Goal: Information Seeking & Learning: Learn about a topic

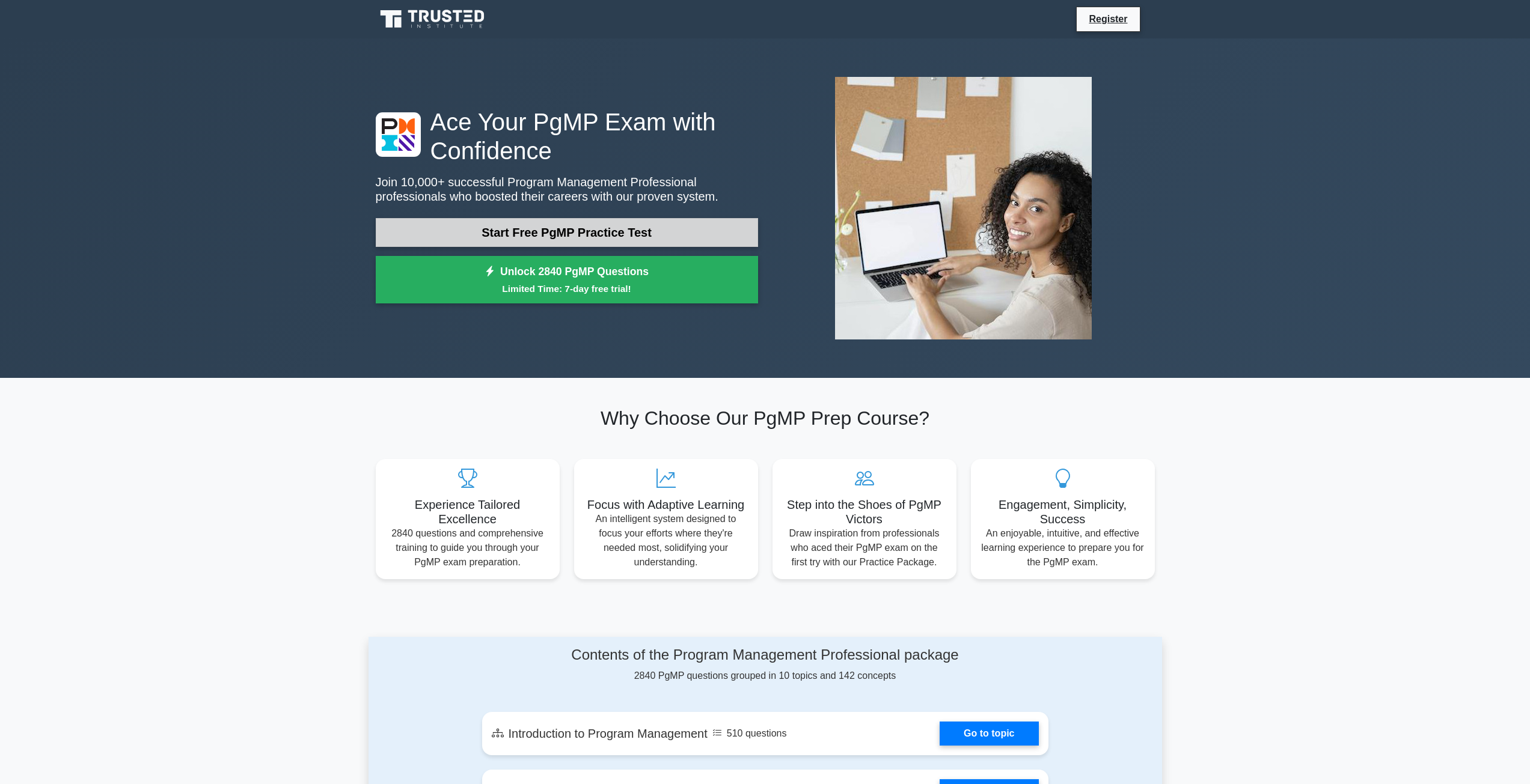
click at [547, 234] on link "Start Free PgMP Practice Test" at bounding box center [567, 232] width 382 height 29
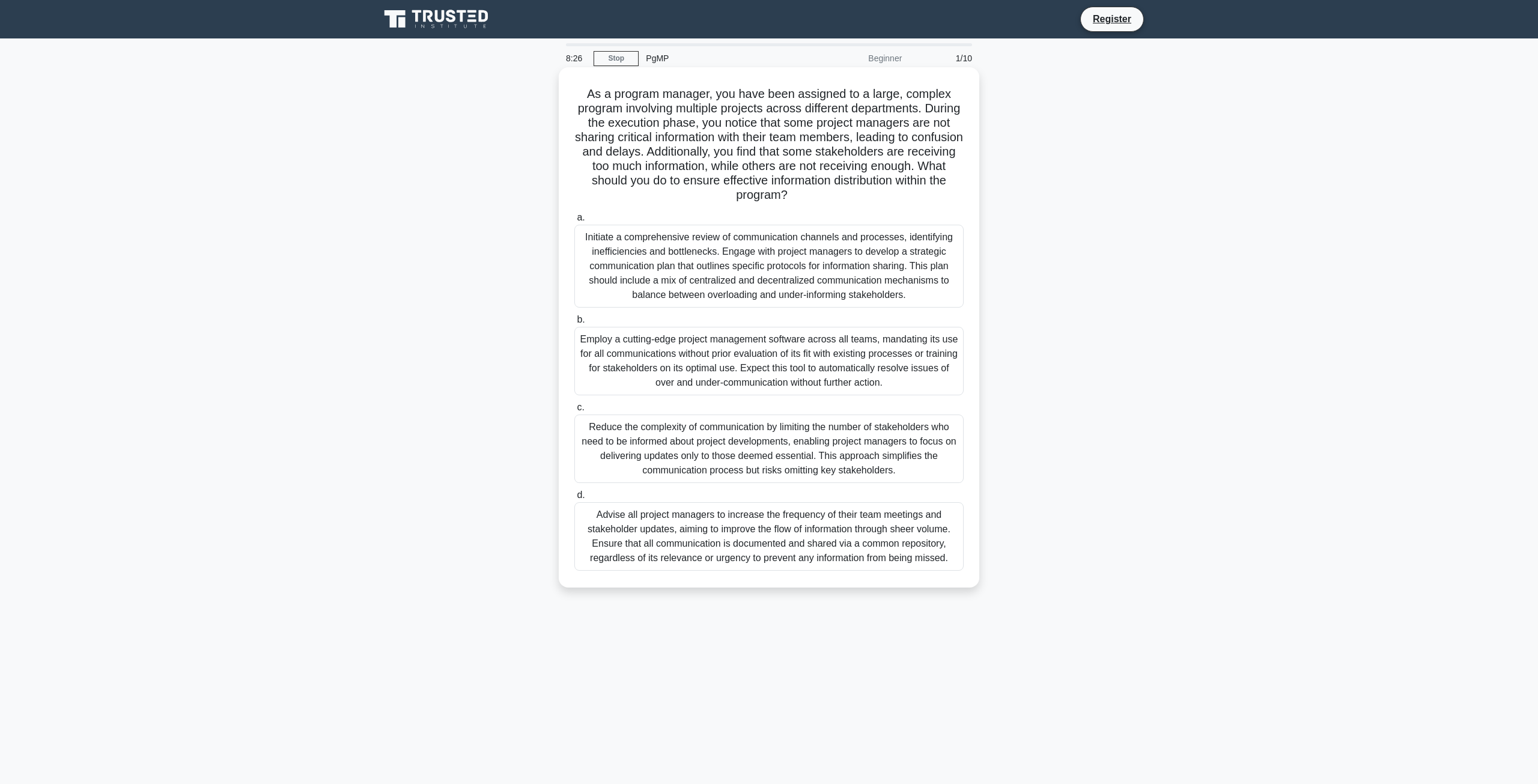
click at [797, 285] on div "Initiate a comprehensive review of communication channels and processes, identi…" at bounding box center [769, 266] width 389 height 83
click at [575, 221] on input "a. Initiate a comprehensive review of communication channels and processes, ide…" at bounding box center [575, 217] width 0 height 8
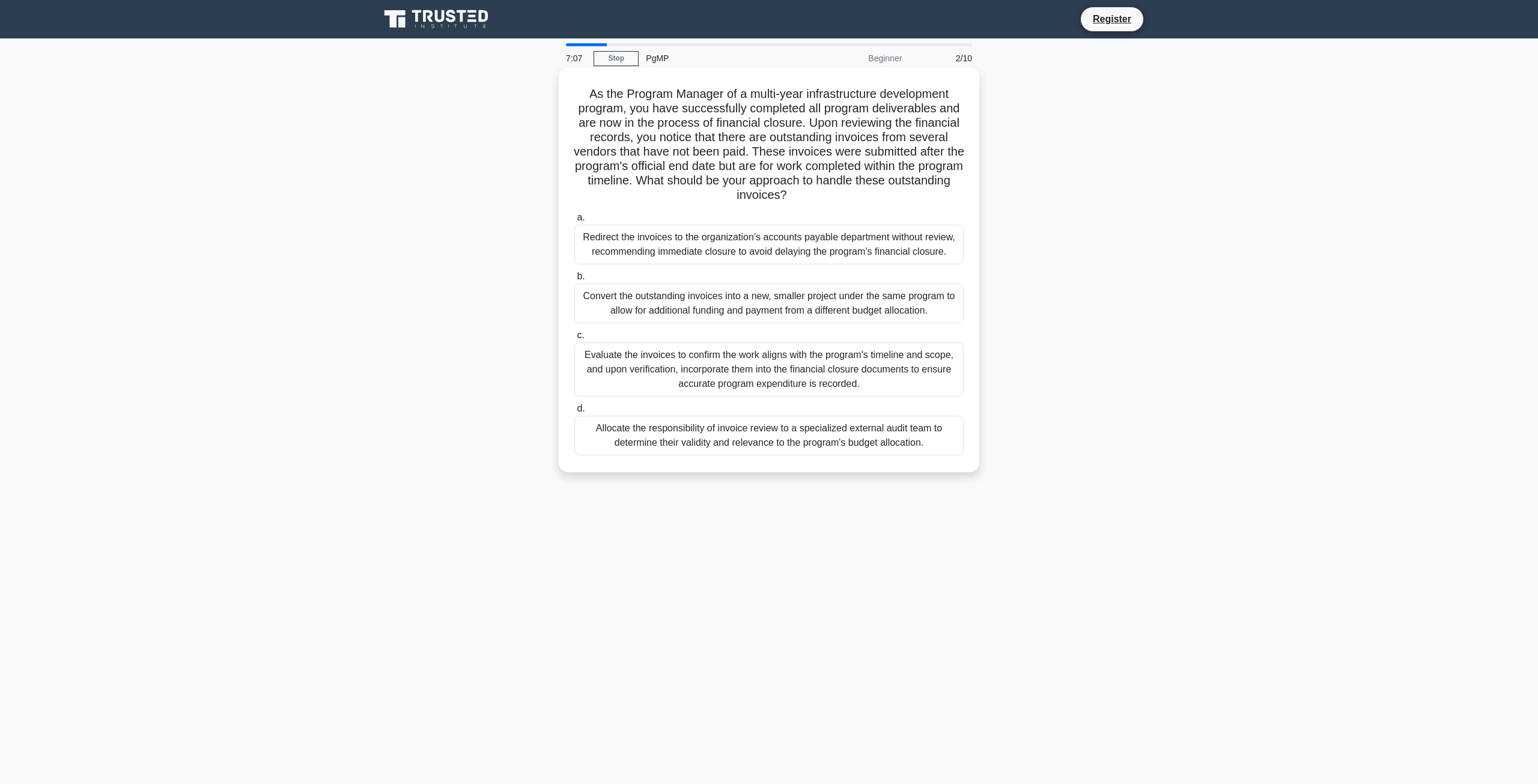
click at [743, 374] on div "Evaluate the invoices to confirm the work aligns with the program's timeline an…" at bounding box center [769, 369] width 389 height 54
click at [575, 339] on input "c. Evaluate the invoices to confirm the work aligns with the program's timeline…" at bounding box center [575, 335] width 0 height 8
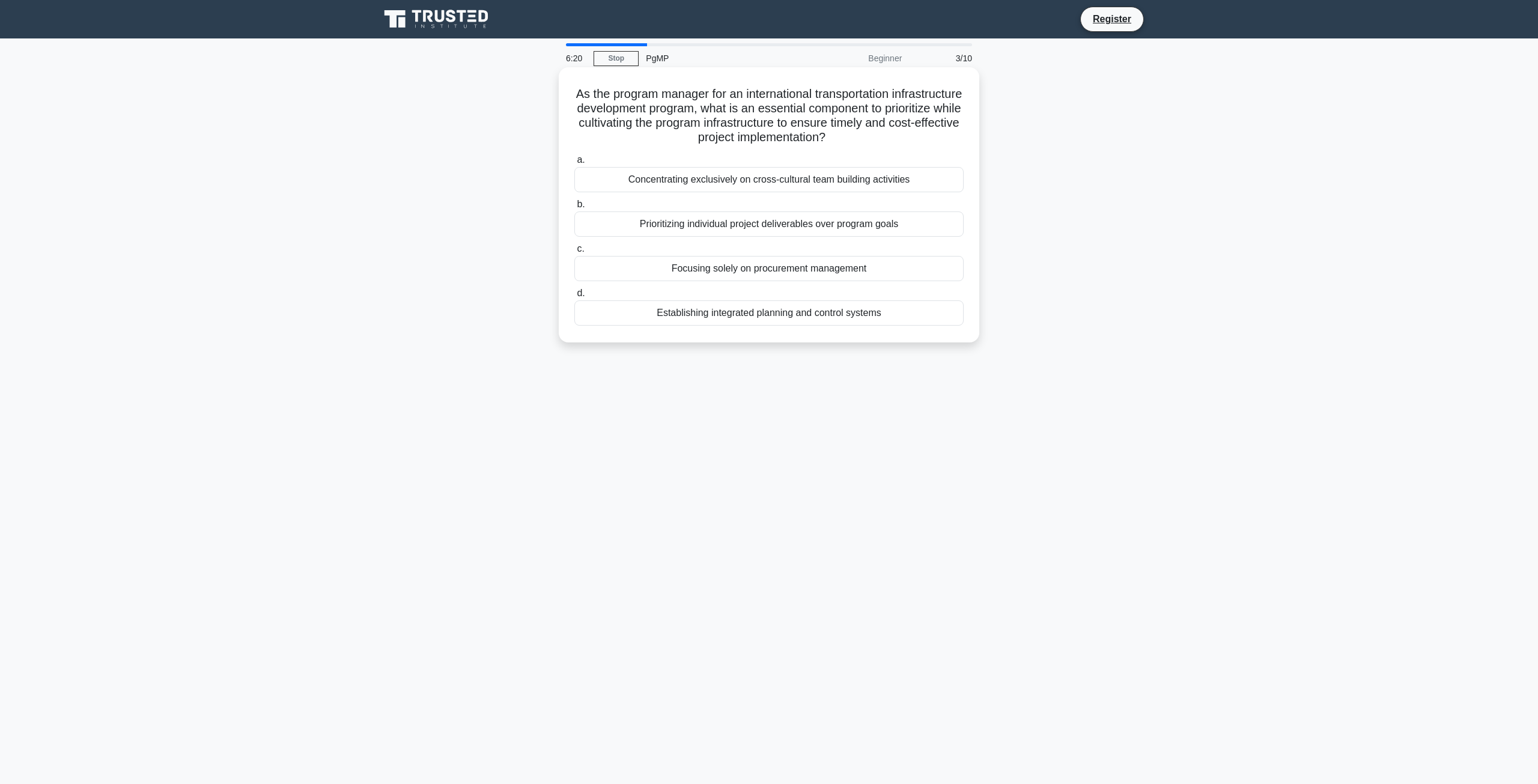
click at [769, 314] on div "Establishing integrated planning and control systems" at bounding box center [769, 313] width 389 height 25
click at [575, 298] on input "d. Establishing integrated planning and control systems" at bounding box center [575, 293] width 0 height 8
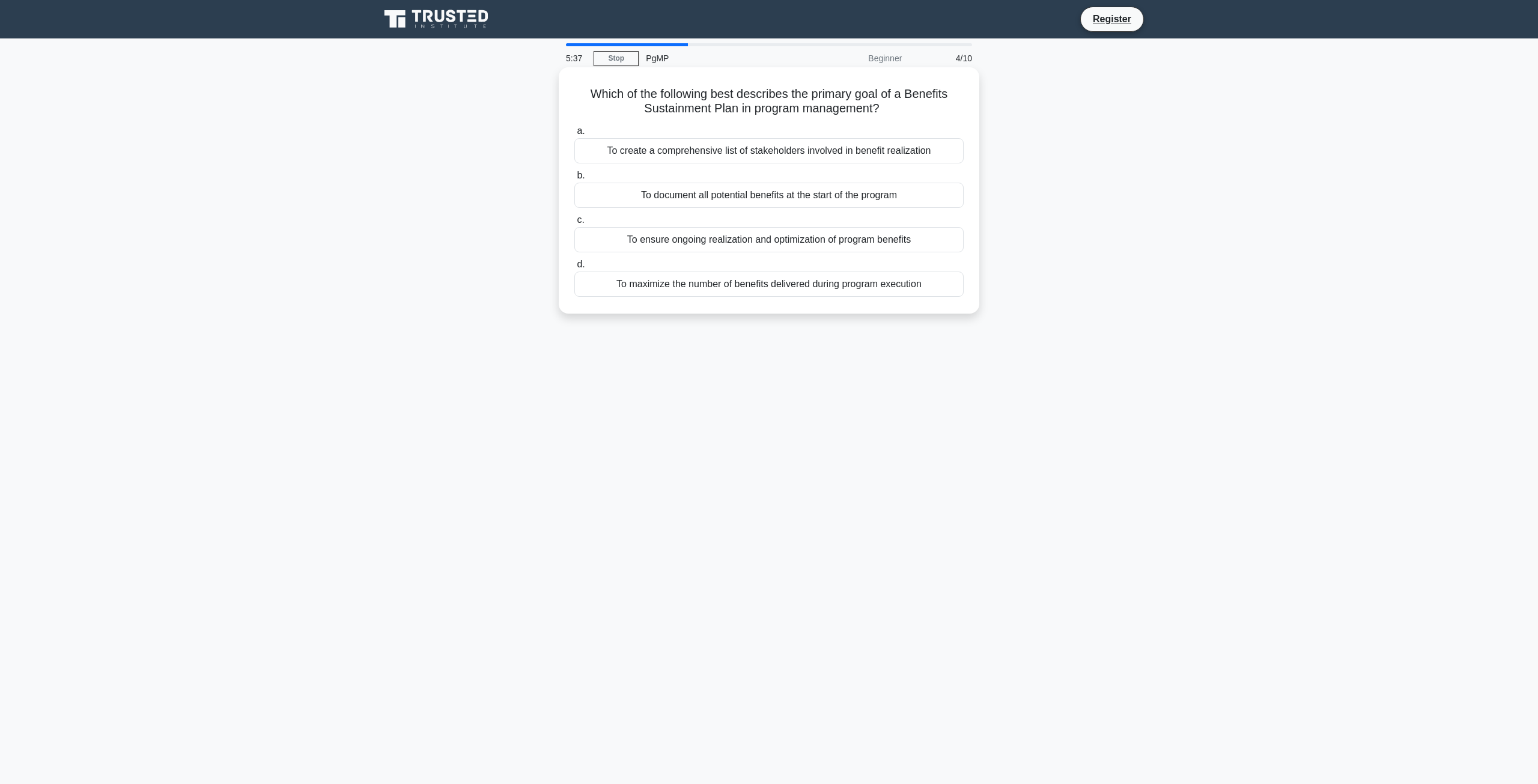
click at [742, 282] on div "To maximize the number of benefits delivered during program execution" at bounding box center [769, 284] width 389 height 25
click at [575, 269] on input "d. To maximize the number of benefits delivered during program execution" at bounding box center [575, 265] width 0 height 8
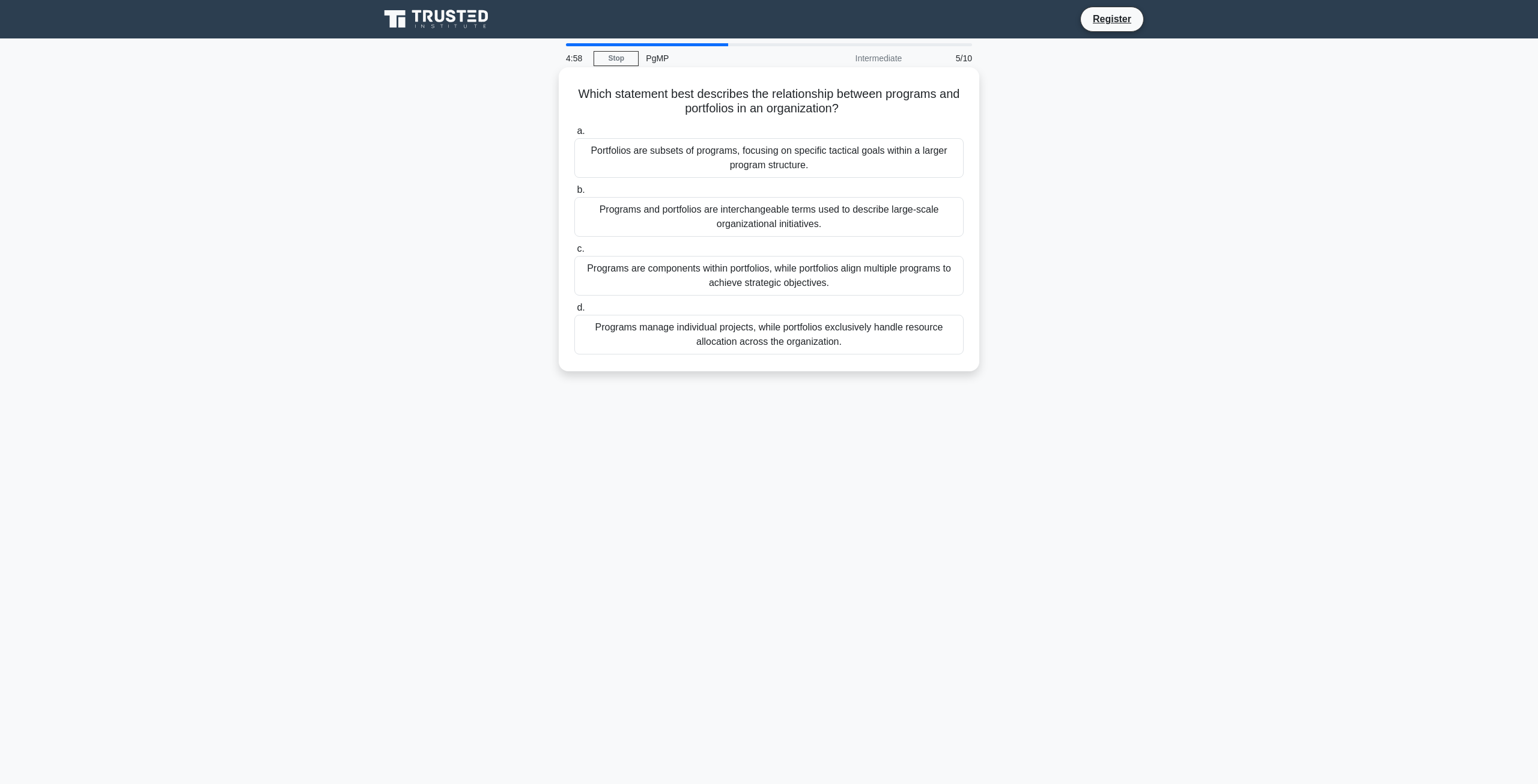
click at [787, 277] on div "Programs are components within portfolios, while portfolios align multiple prog…" at bounding box center [769, 275] width 389 height 40
click at [575, 253] on input "c. Programs are components within portfolios, while portfolios align multiple p…" at bounding box center [575, 249] width 0 height 8
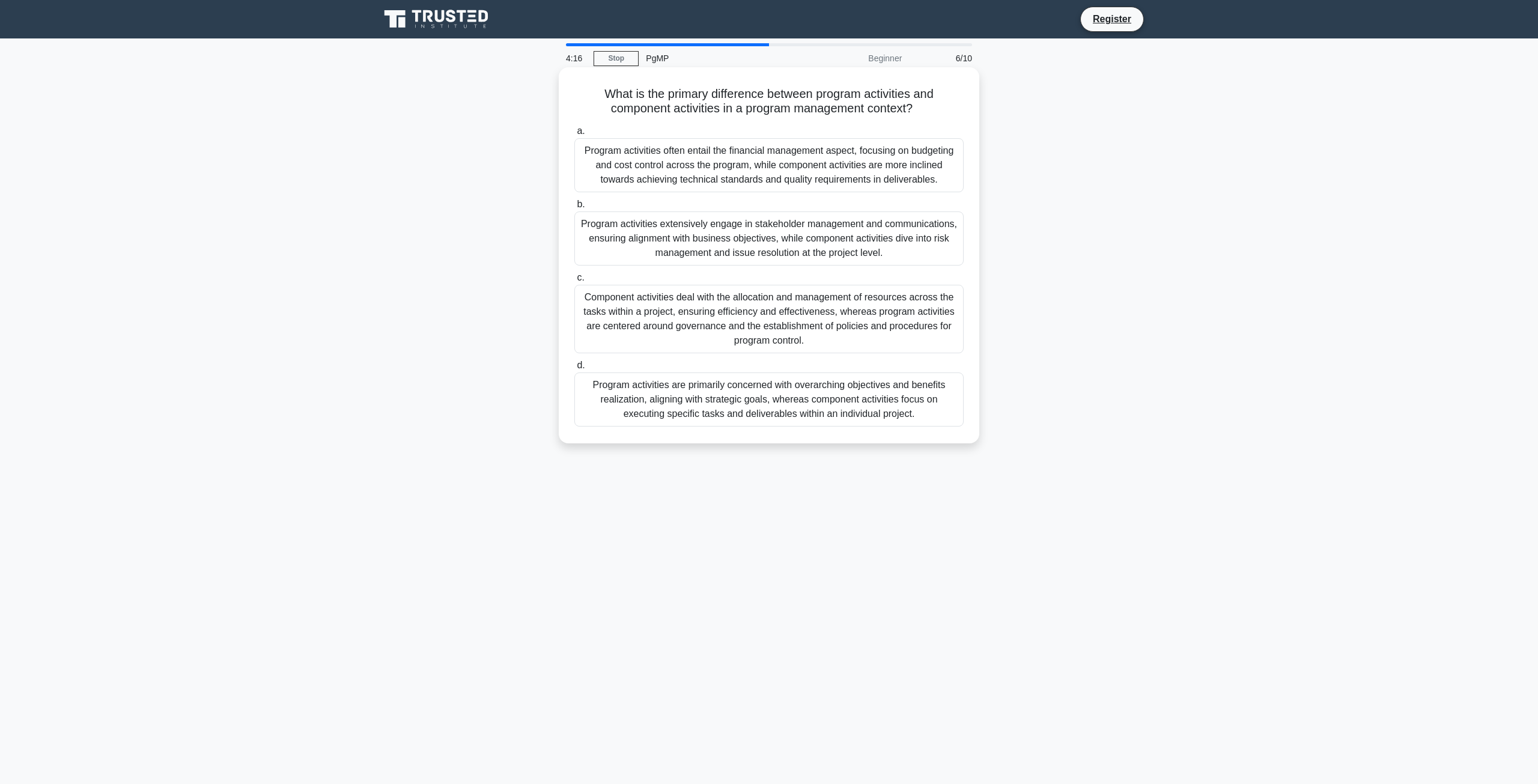
click at [722, 412] on div "Program activities are primarily concerned with overarching objectives and bene…" at bounding box center [769, 399] width 389 height 54
click at [575, 369] on input "d. Program activities are primarily concerned with overarching objectives and b…" at bounding box center [575, 366] width 0 height 8
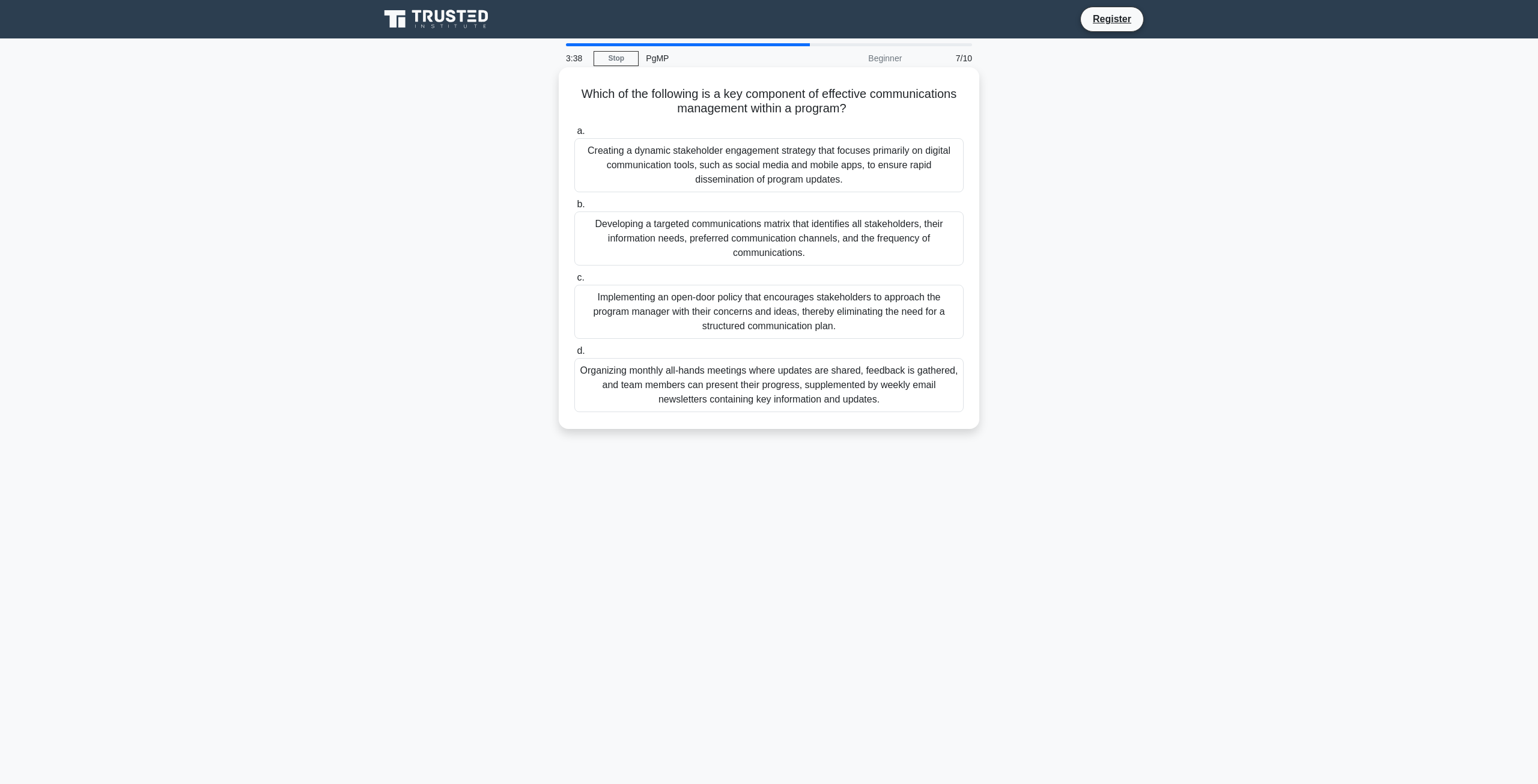
click at [760, 247] on div "Developing a targeted communications matrix that identifies all stakeholders, t…" at bounding box center [769, 238] width 389 height 54
click at [575, 208] on input "b. Developing a targeted communications matrix that identifies all stakeholders…" at bounding box center [575, 204] width 0 height 8
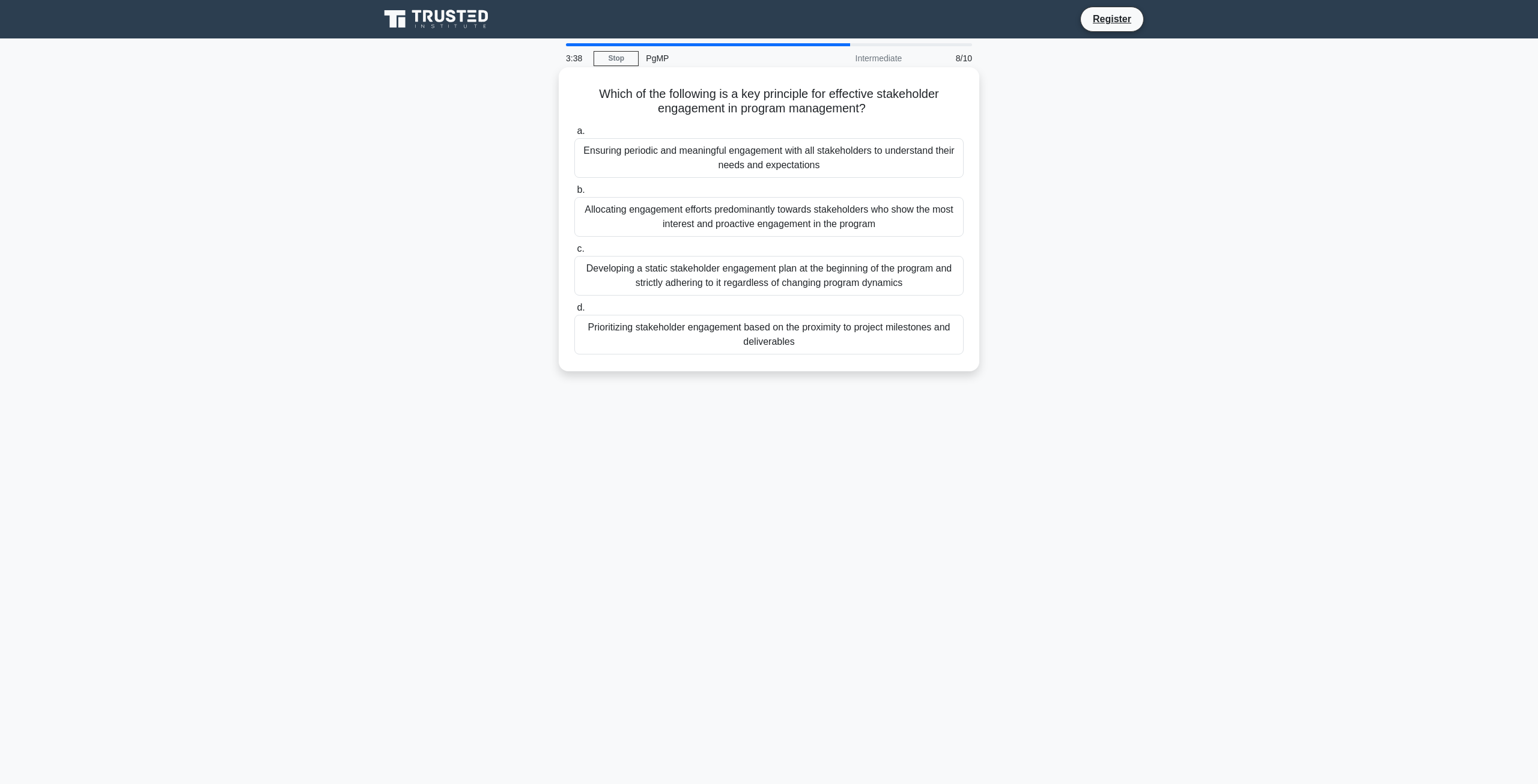
click at [760, 247] on label "c. Developing a static stakeholder engagement plan at the beginning of the prog…" at bounding box center [769, 268] width 389 height 54
click at [575, 247] on input "c. Developing a static stakeholder engagement plan at the beginning of the prog…" at bounding box center [575, 249] width 0 height 8
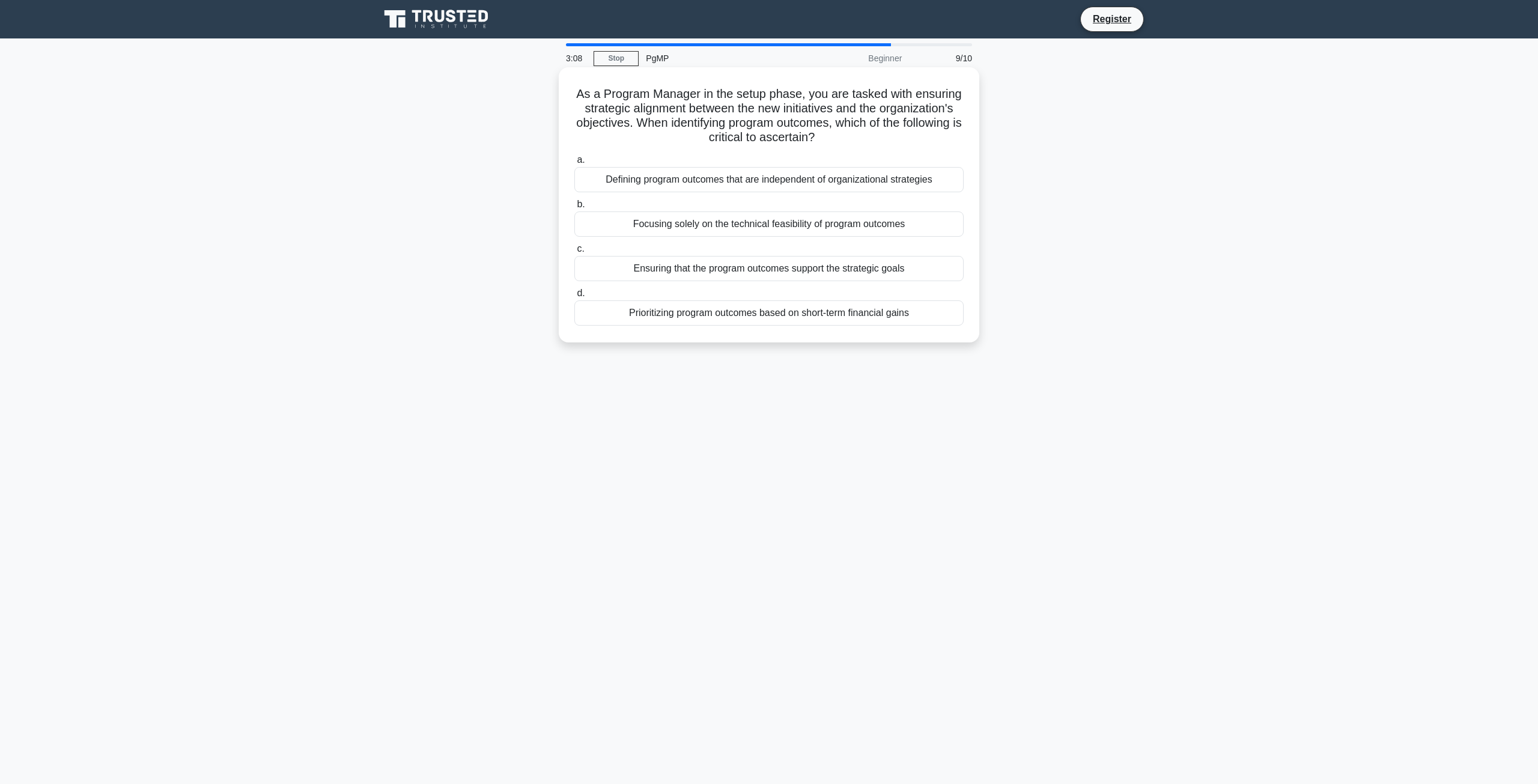
click at [818, 271] on div "Ensuring that the program outcomes support the strategic goals" at bounding box center [769, 268] width 389 height 25
click at [575, 253] on input "c. Ensuring that the program outcomes support the strategic goals" at bounding box center [575, 249] width 0 height 8
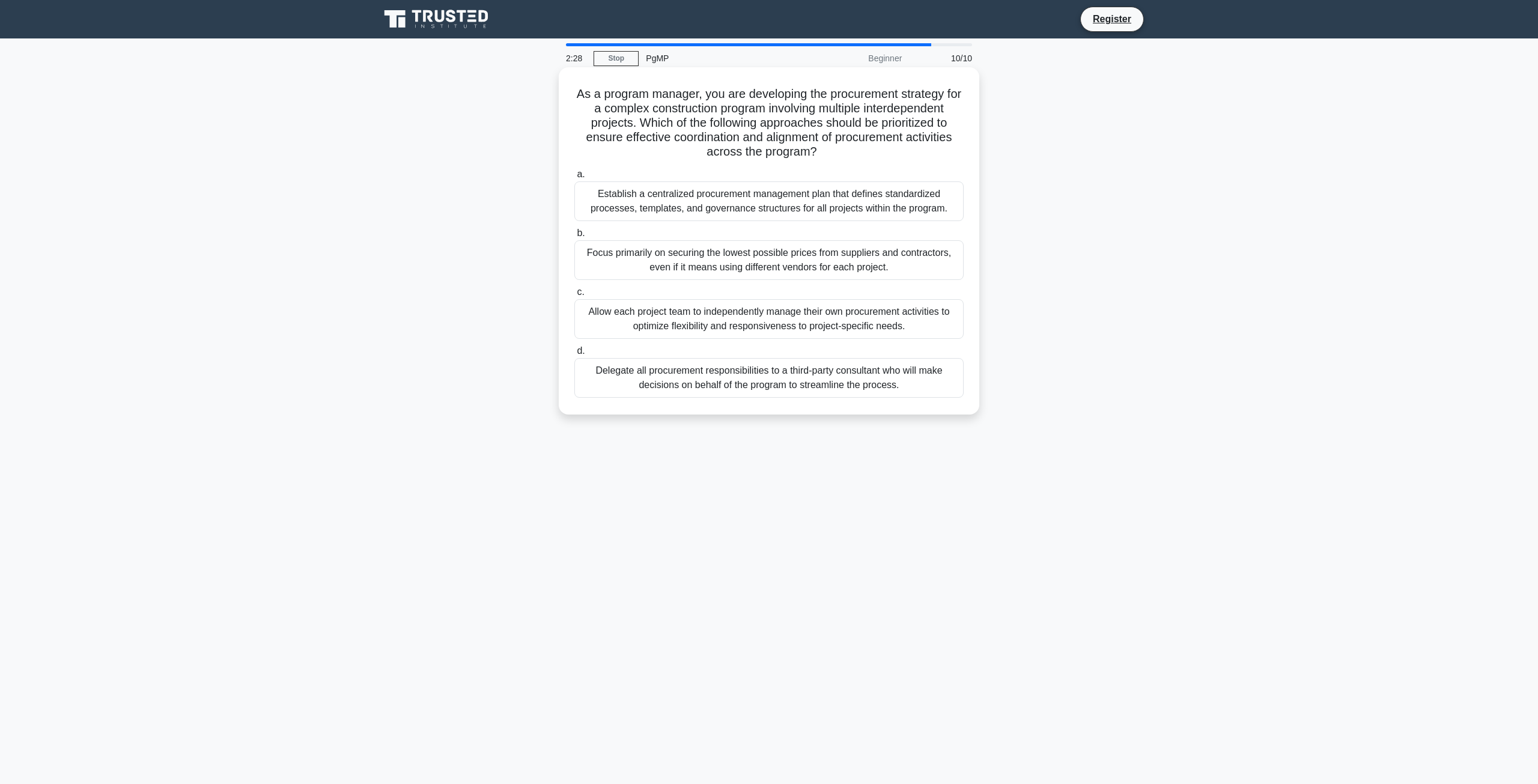
click at [757, 203] on div "Establish a centralized procurement management plan that defines standardized p…" at bounding box center [769, 201] width 389 height 40
click at [575, 178] on input "a. Establish a centralized procurement management plan that defines standardize…" at bounding box center [575, 175] width 0 height 8
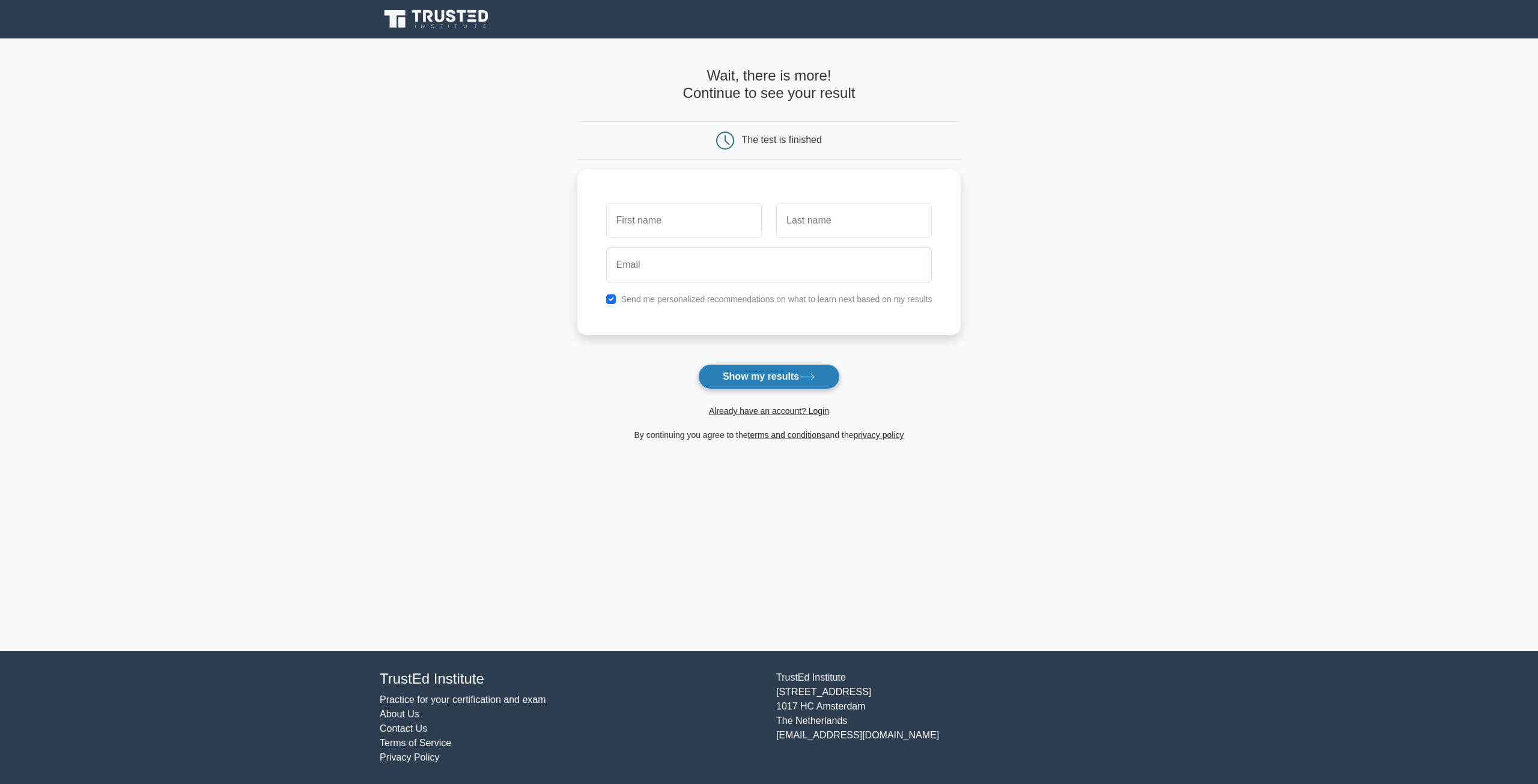
click at [745, 373] on button "Show my results" at bounding box center [769, 376] width 142 height 25
click at [683, 219] on input "text" at bounding box center [684, 217] width 156 height 35
type input "Talha"
type input "Muhammad"
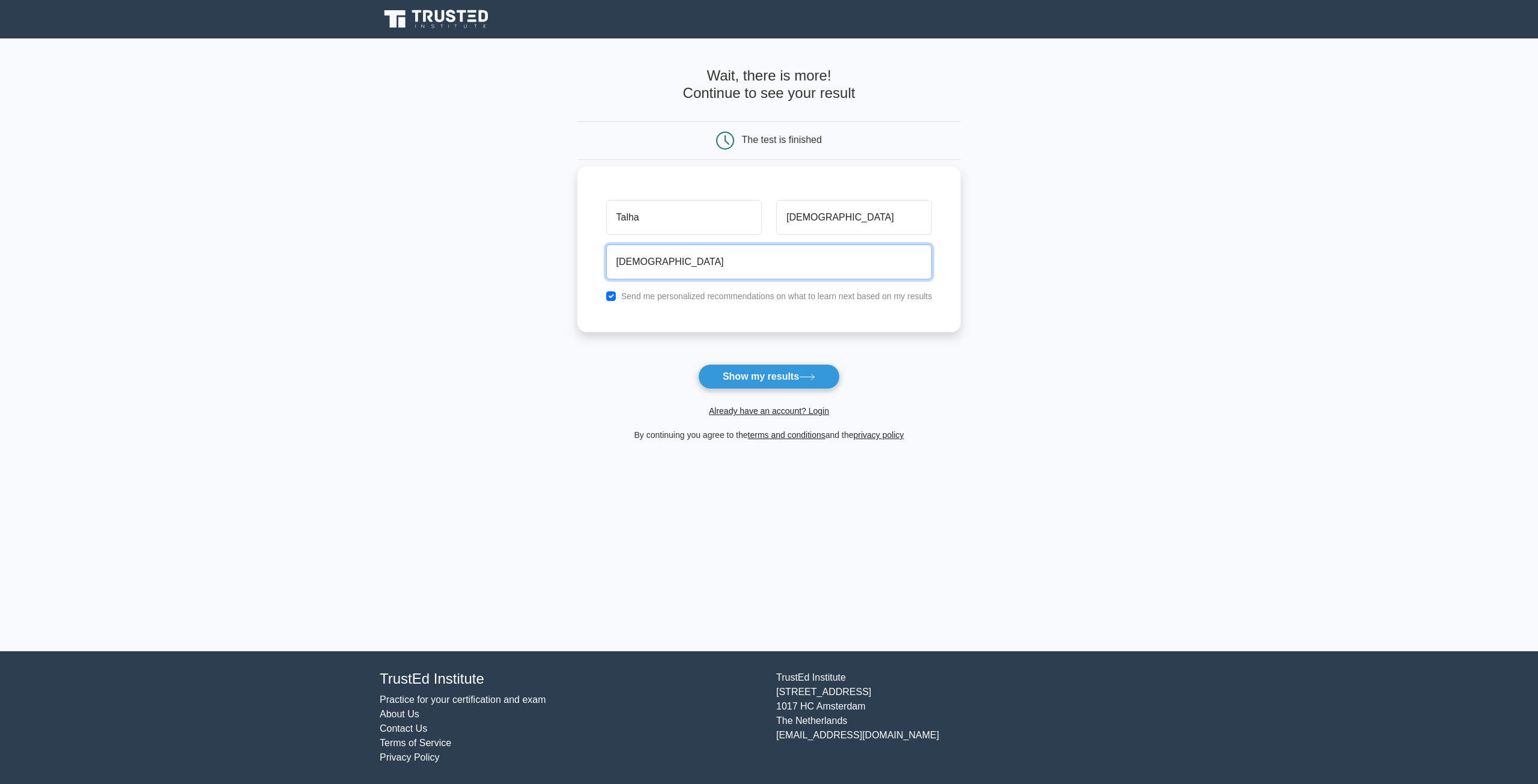
type input "muhammad.talha@gmail.com"
click at [612, 296] on input "checkbox" at bounding box center [611, 296] width 9 height 9
checkbox input "false"
click at [761, 377] on button "Show my results" at bounding box center [769, 376] width 142 height 25
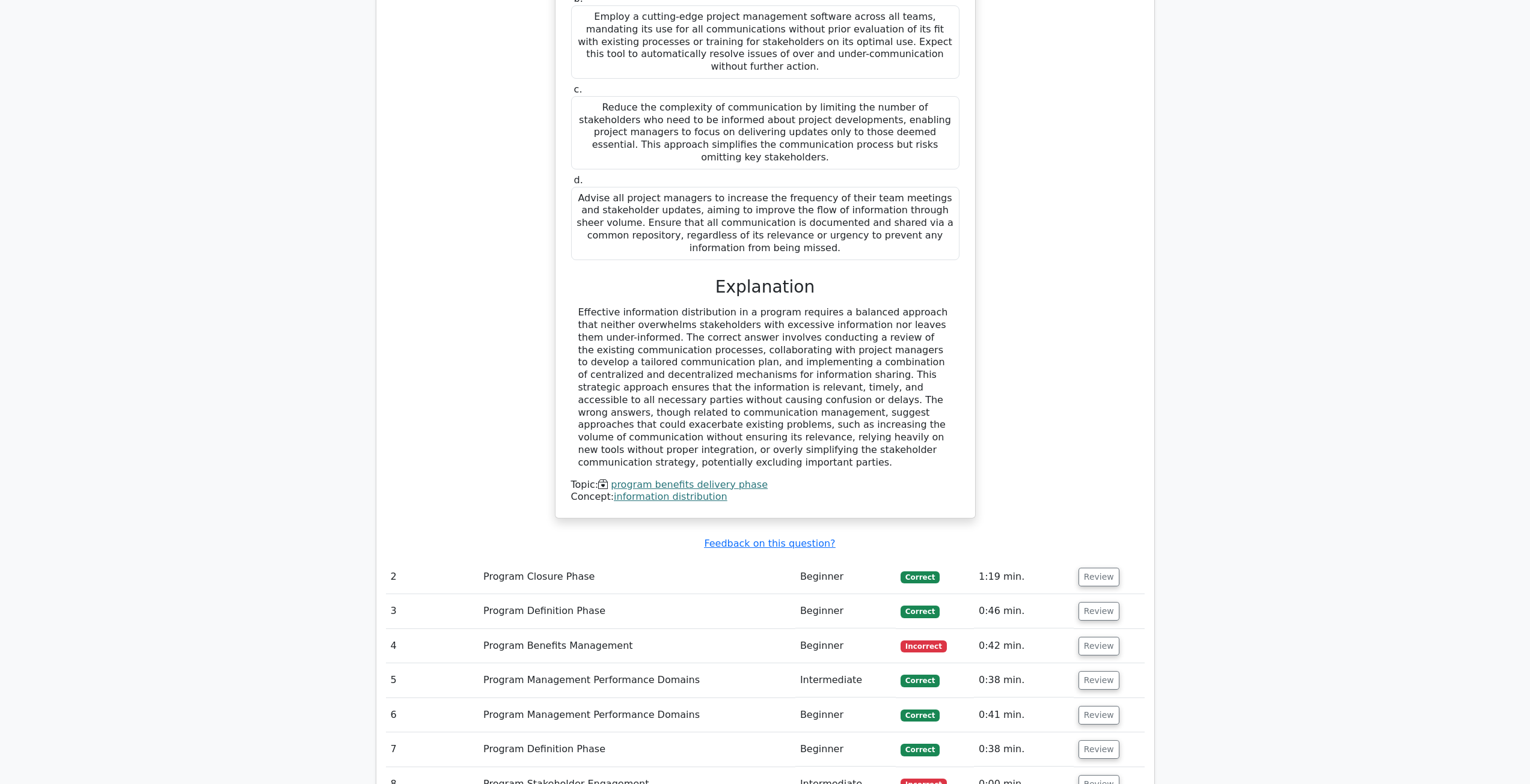
scroll to position [1442, 0]
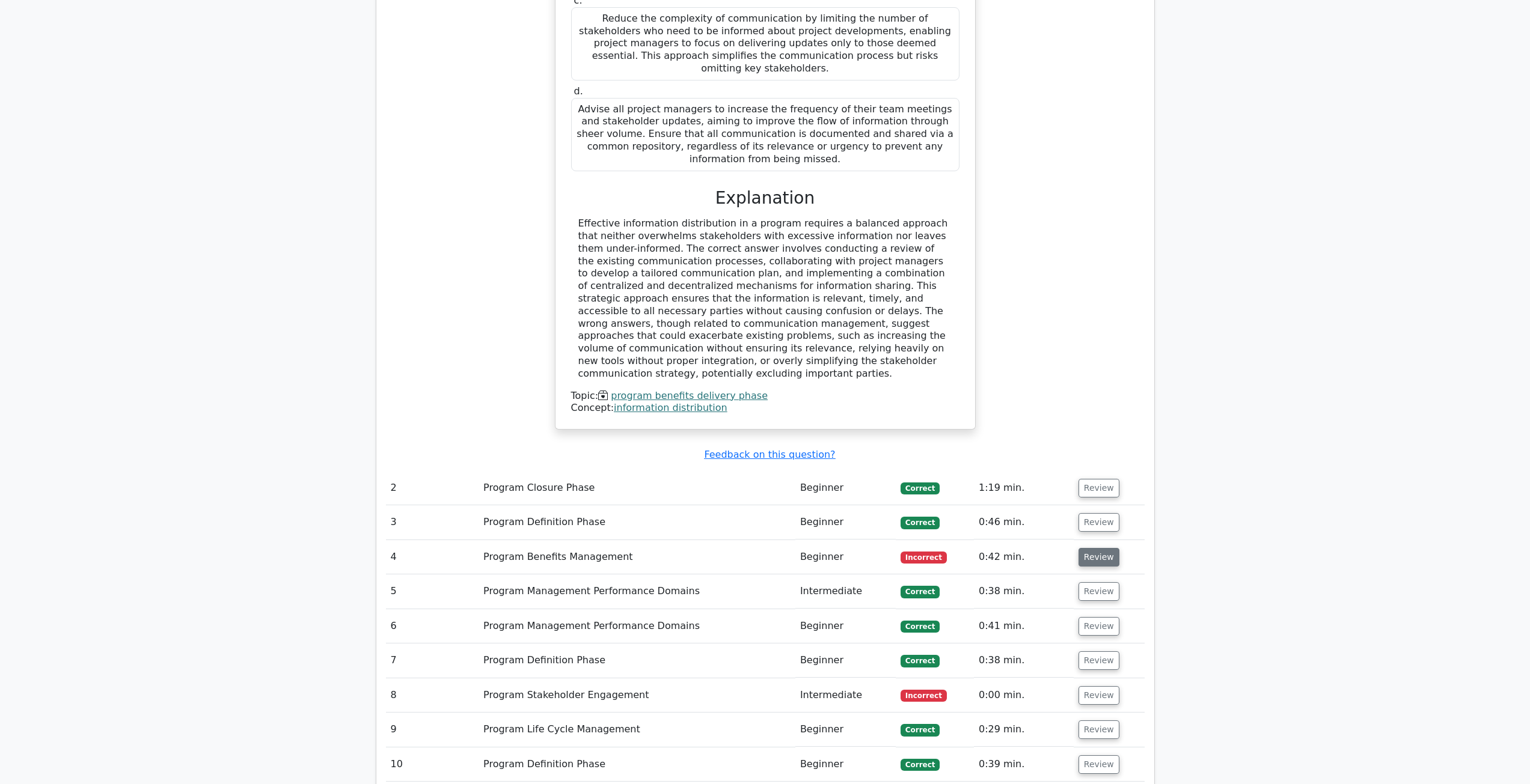
click at [1093, 548] on button "Review" at bounding box center [1099, 557] width 41 height 19
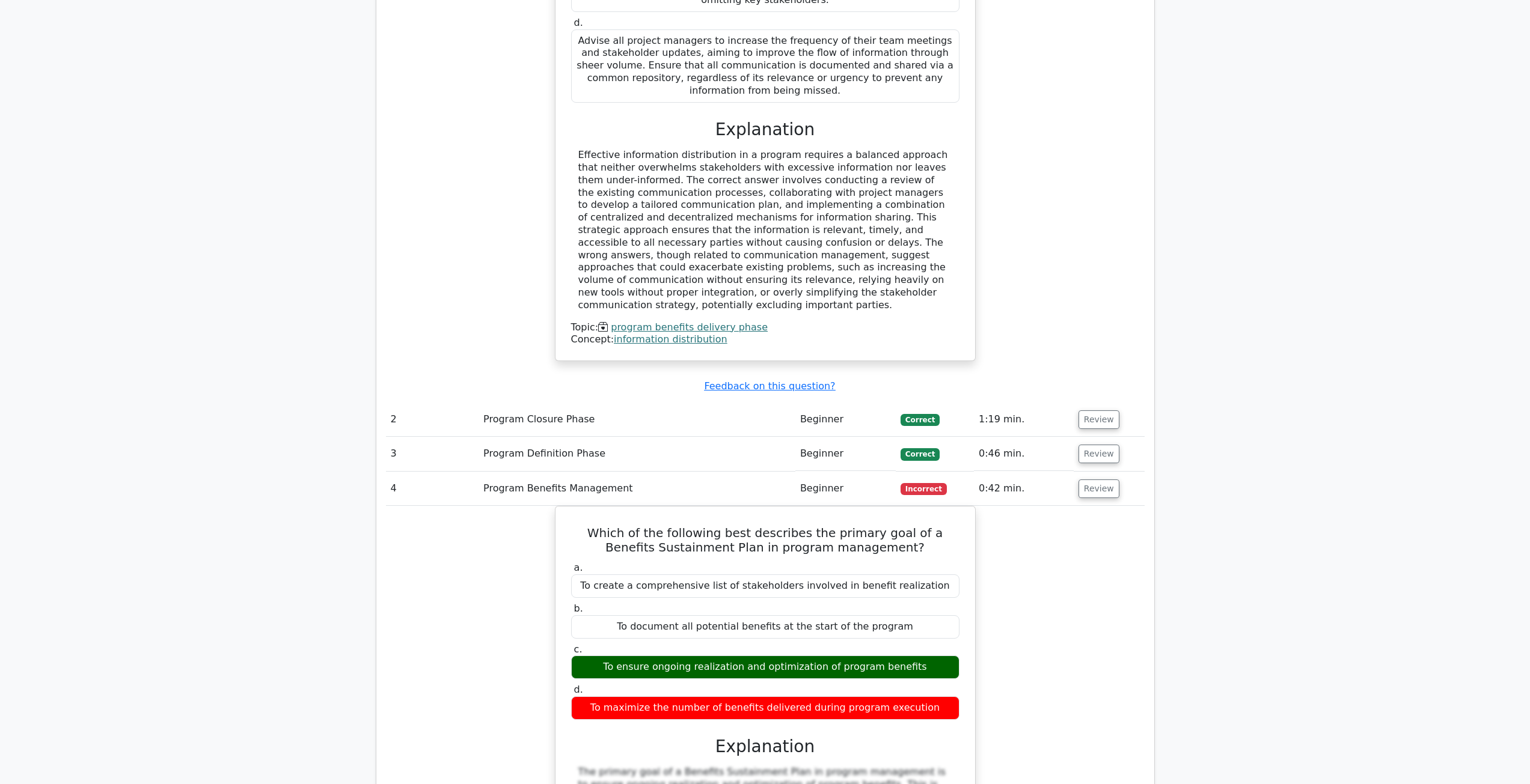
scroll to position [1562, 0]
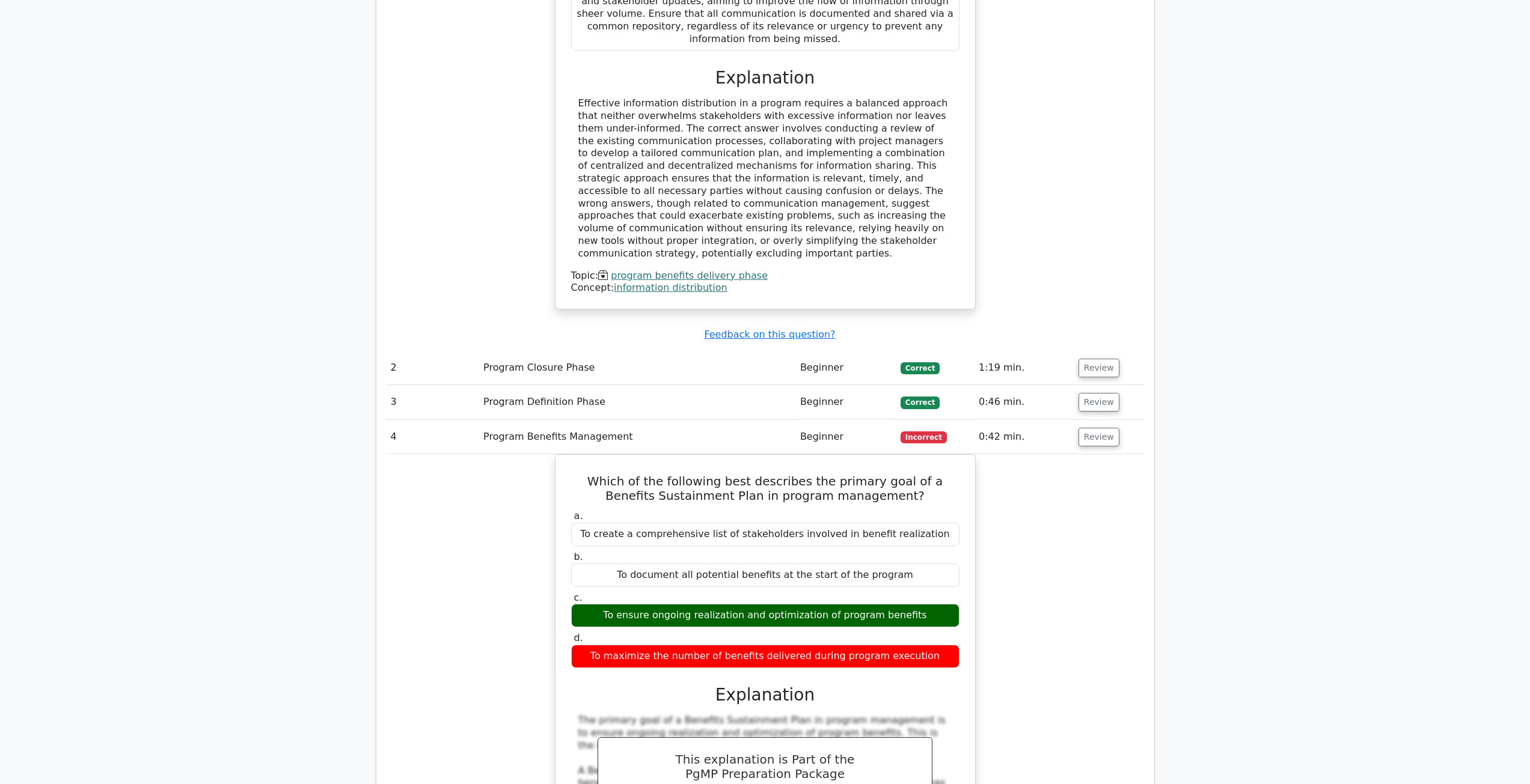
click at [1053, 454] on div "Which of the following best describes the primary goal of a Benefits Sustainmen…" at bounding box center [765, 772] width 759 height 636
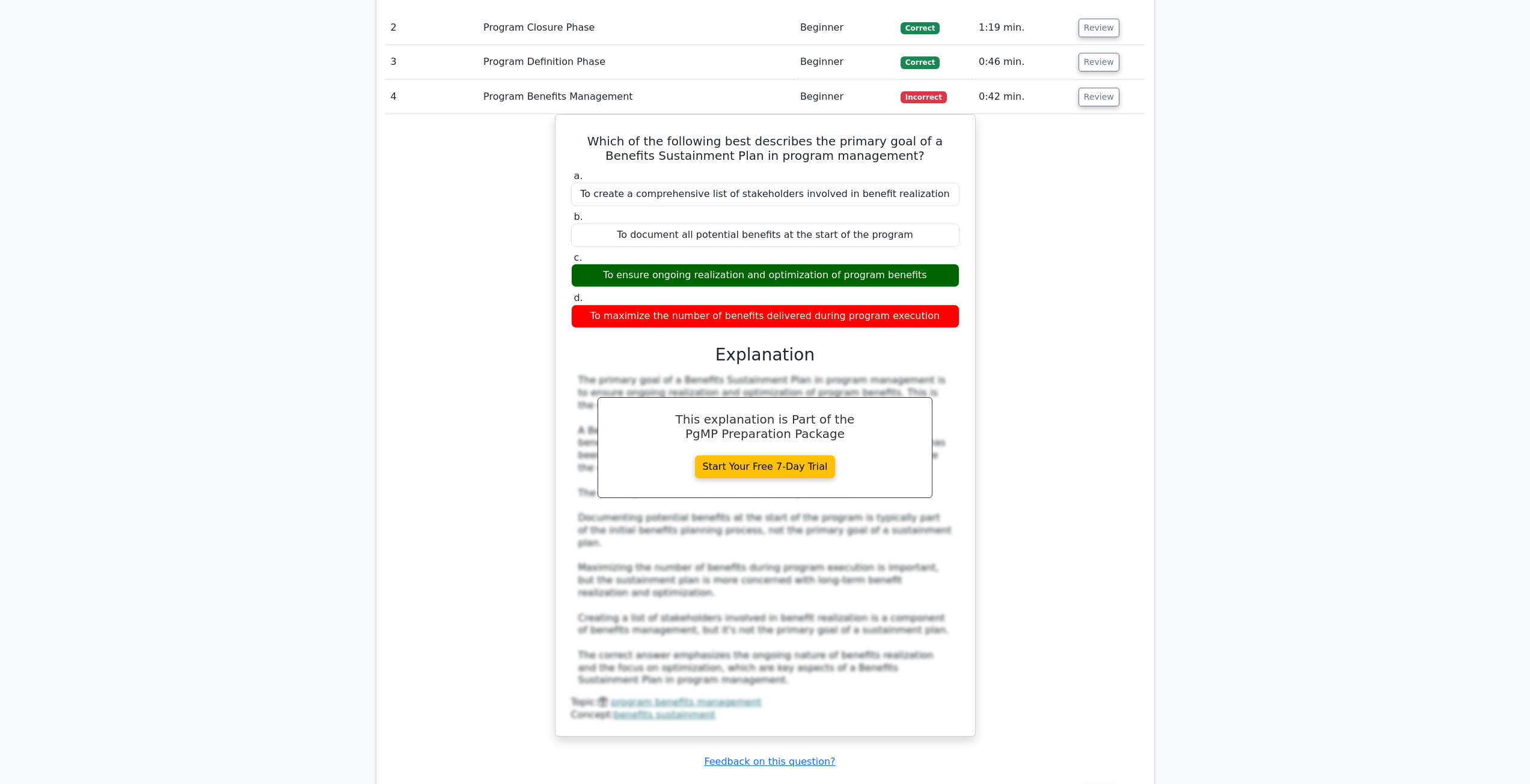
scroll to position [2163, 0]
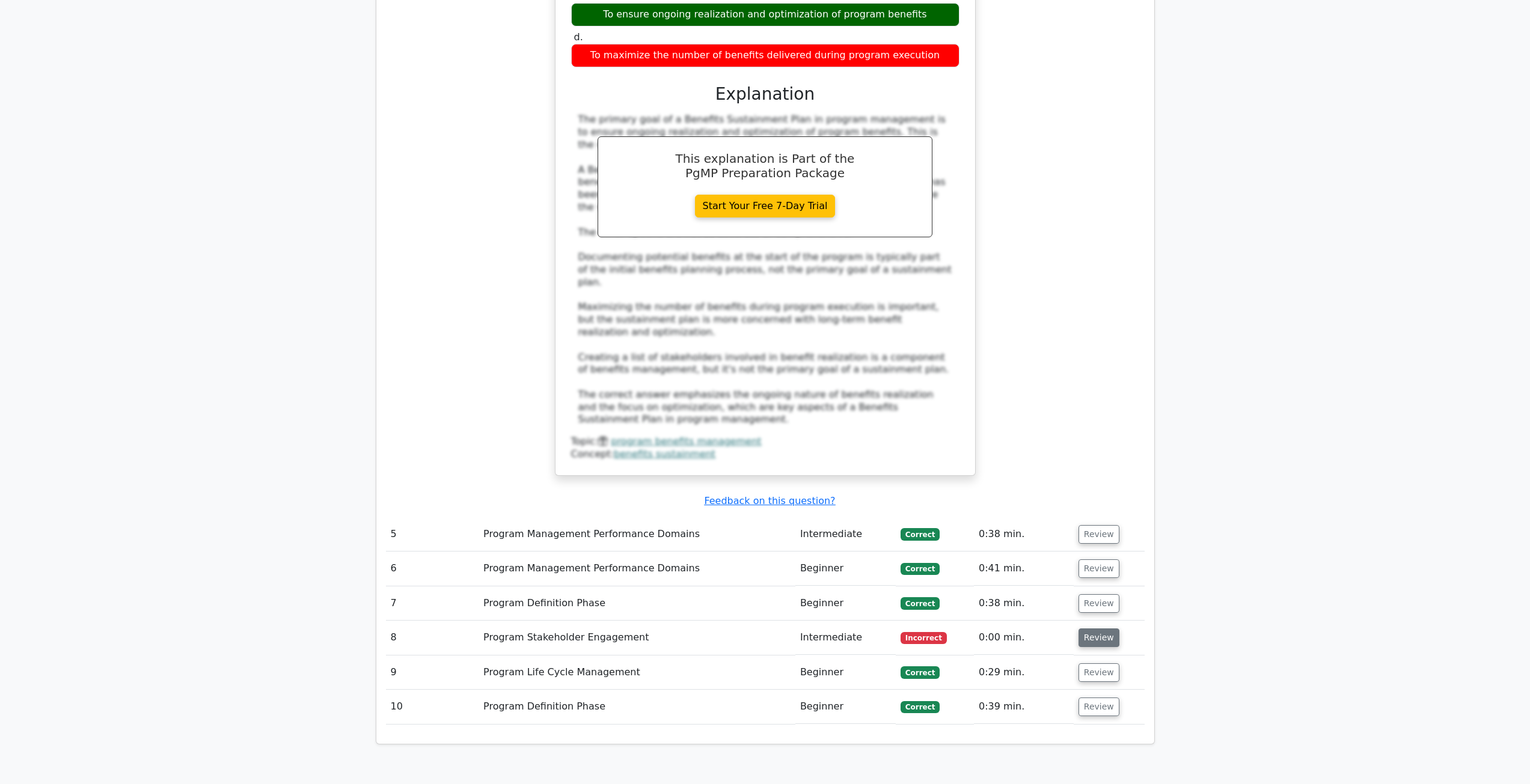
click at [1094, 628] on button "Review" at bounding box center [1099, 637] width 41 height 19
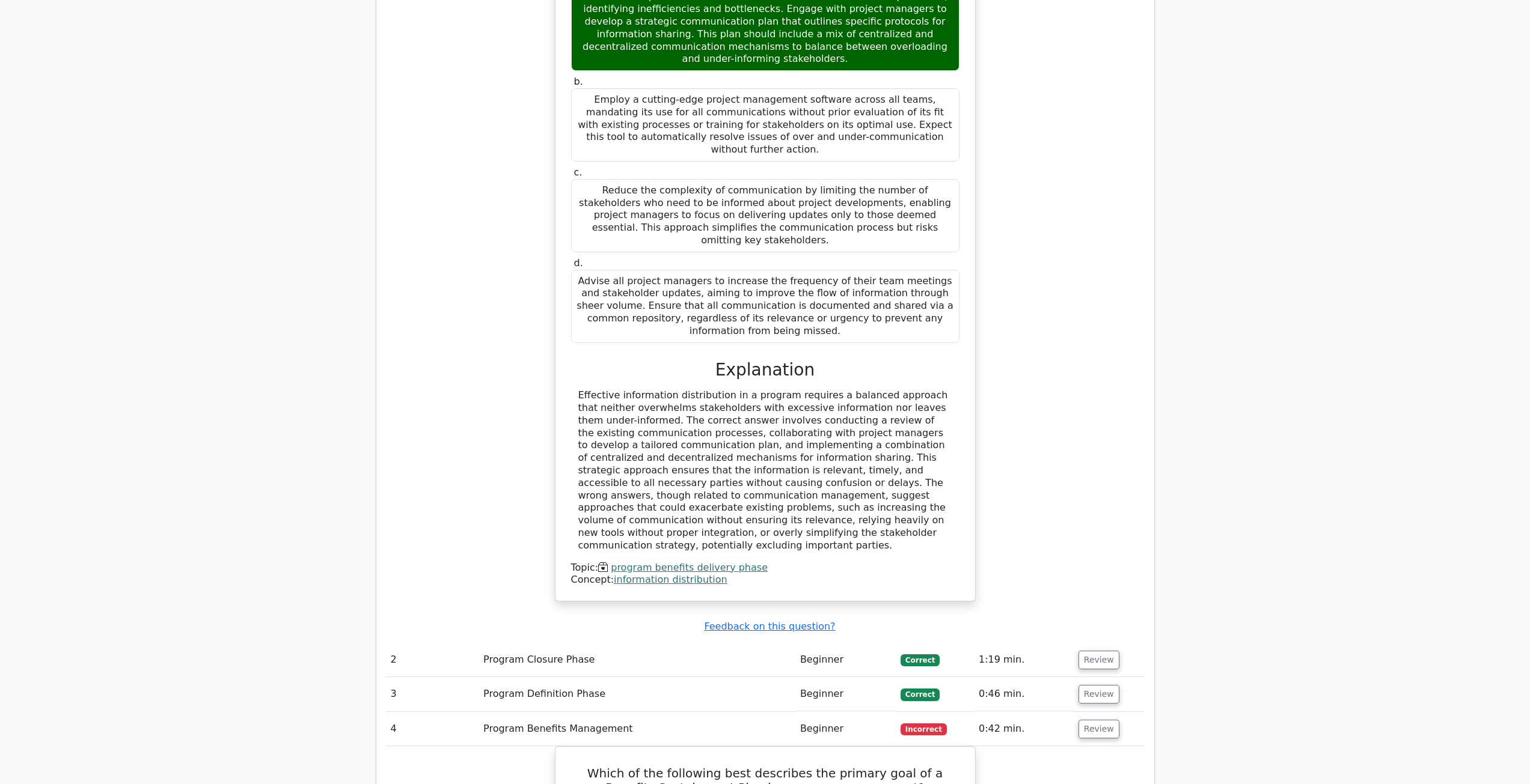
scroll to position [1072, 0]
